Goal: Information Seeking & Learning: Find specific fact

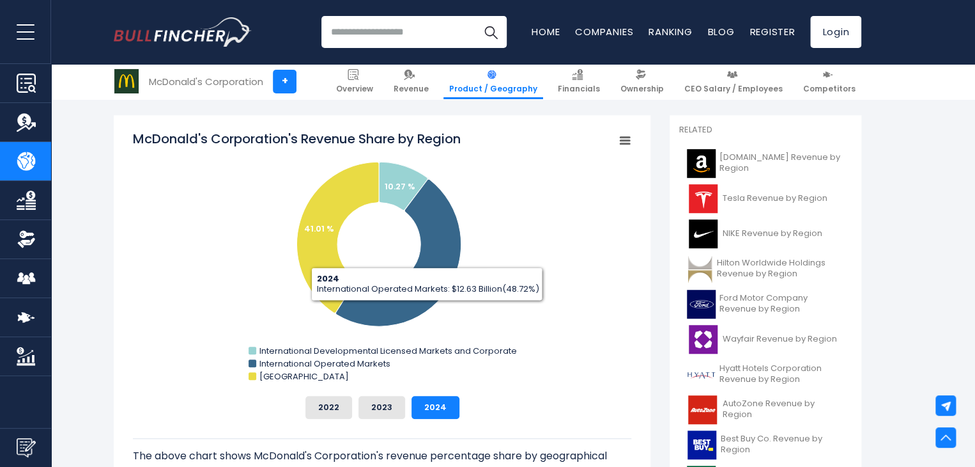
click at [366, 408] on button "2023" at bounding box center [382, 407] width 47 height 23
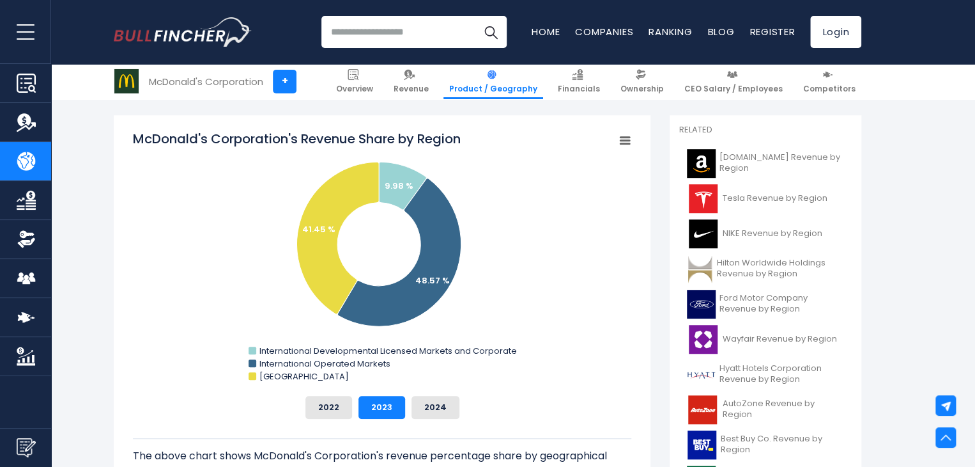
click at [336, 408] on button "2022" at bounding box center [329, 407] width 47 height 23
click at [382, 404] on button "2023" at bounding box center [382, 407] width 47 height 23
click at [440, 414] on button "2024" at bounding box center [436, 407] width 48 height 23
click at [371, 406] on button "2023" at bounding box center [382, 407] width 47 height 23
click at [337, 406] on button "2022" at bounding box center [329, 407] width 47 height 23
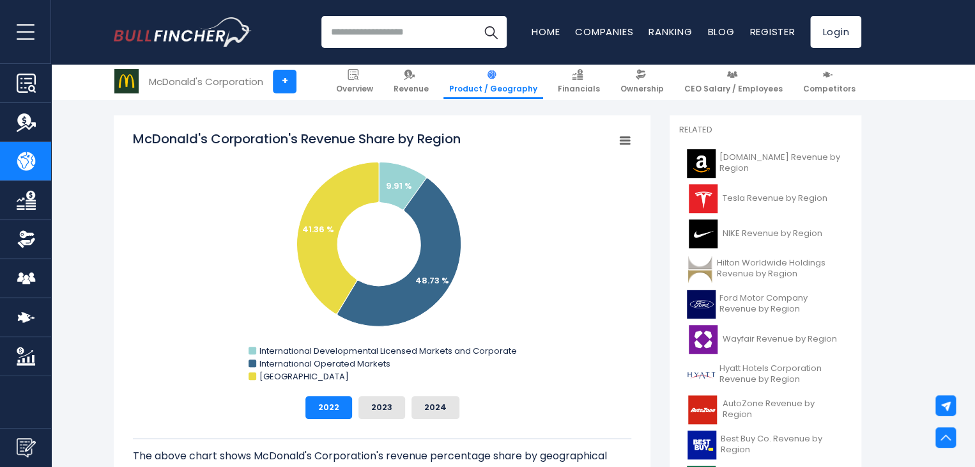
click at [373, 406] on button "2023" at bounding box center [382, 407] width 47 height 23
click at [421, 401] on button "2024" at bounding box center [436, 407] width 48 height 23
click at [375, 405] on button "2023" at bounding box center [382, 407] width 47 height 23
click at [334, 403] on button "2022" at bounding box center [329, 407] width 47 height 23
click at [419, 401] on button "2024" at bounding box center [436, 407] width 48 height 23
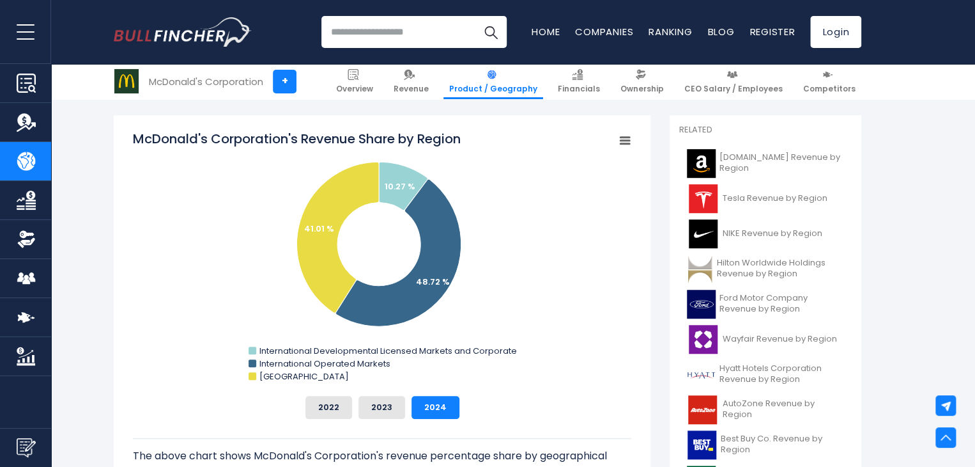
click at [387, 407] on button "2023" at bounding box center [382, 407] width 47 height 23
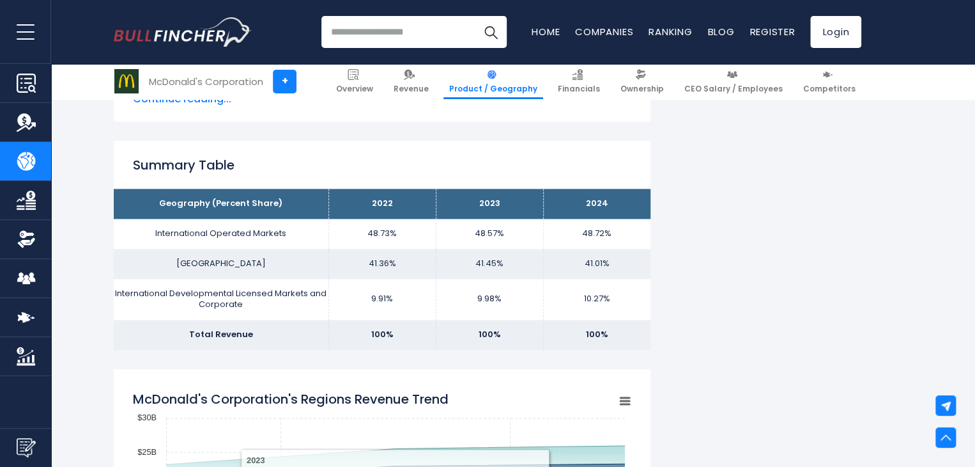
scroll to position [831, 0]
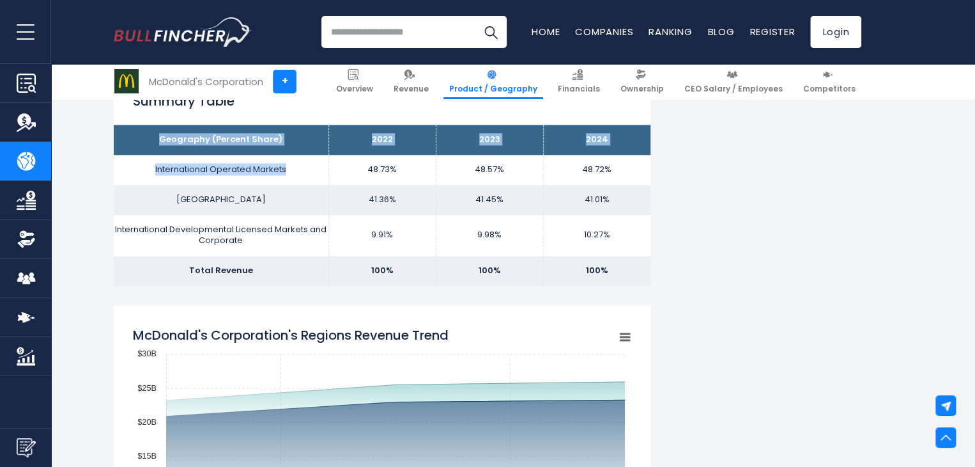
drag, startPoint x: 300, startPoint y: 170, endPoint x: 130, endPoint y: 153, distance: 170.3
click at [130, 153] on tbody "Geography (Percent Share) 2022 2023 2024 International Operated Markets 48.73% …" at bounding box center [382, 205] width 537 height 160
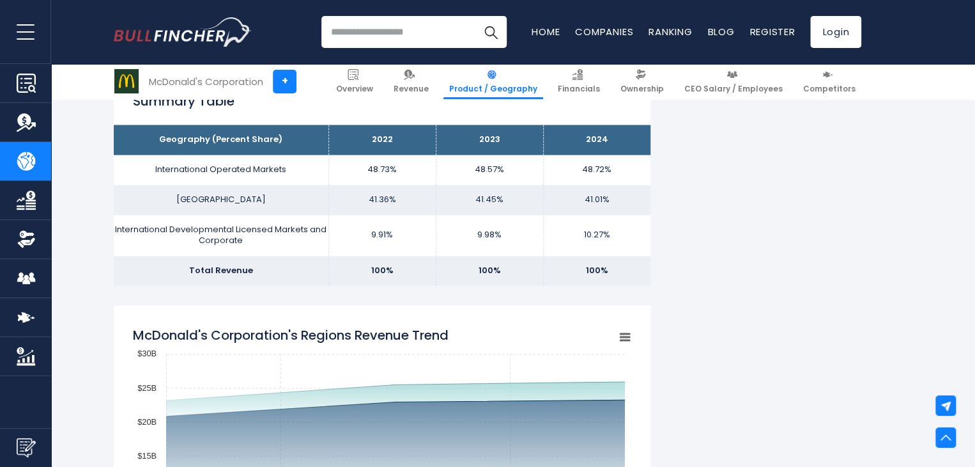
click at [248, 231] on td "International Developmental Licensed Markets and Corporate" at bounding box center [221, 235] width 215 height 41
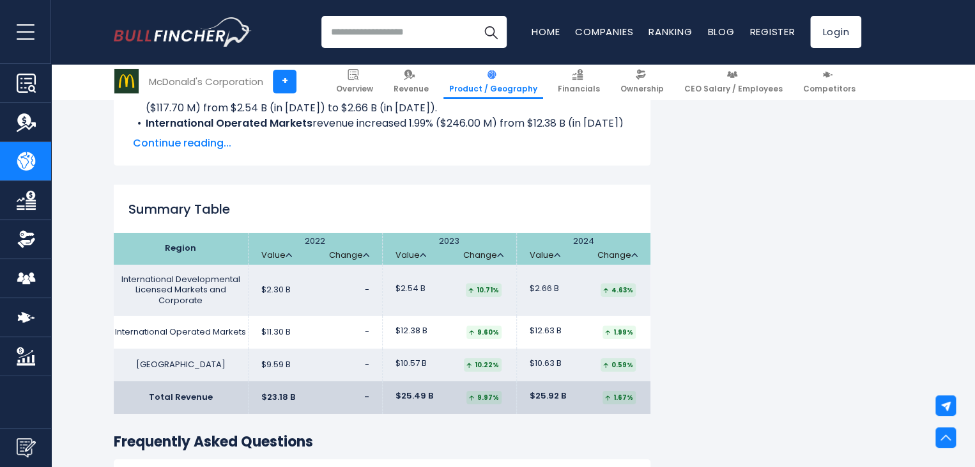
scroll to position [1918, 0]
